Goal: Obtain resource: Download file/media

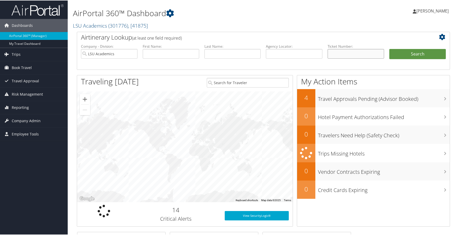
click at [338, 52] on input "text" at bounding box center [356, 53] width 57 height 10
paste input "0067311306026"
type input "0067311306026"
click at [413, 53] on button "Search" at bounding box center [418, 53] width 57 height 10
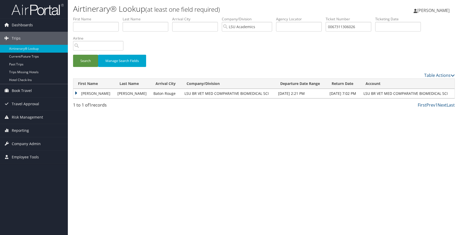
click at [96, 94] on td "[PERSON_NAME]" at bounding box center [93, 93] width 41 height 9
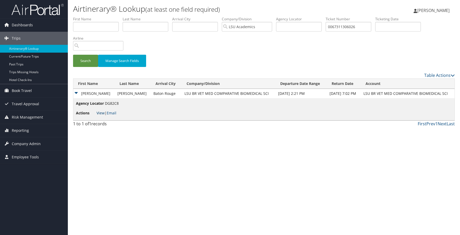
click at [101, 113] on link "View" at bounding box center [100, 113] width 8 height 5
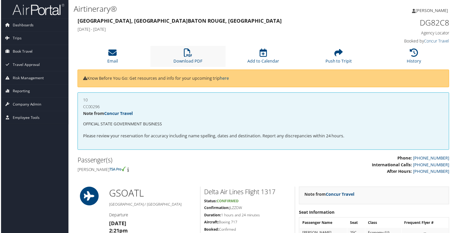
click at [185, 58] on li "Download PDF" at bounding box center [188, 56] width 76 height 21
